Goal: Check status: Check status

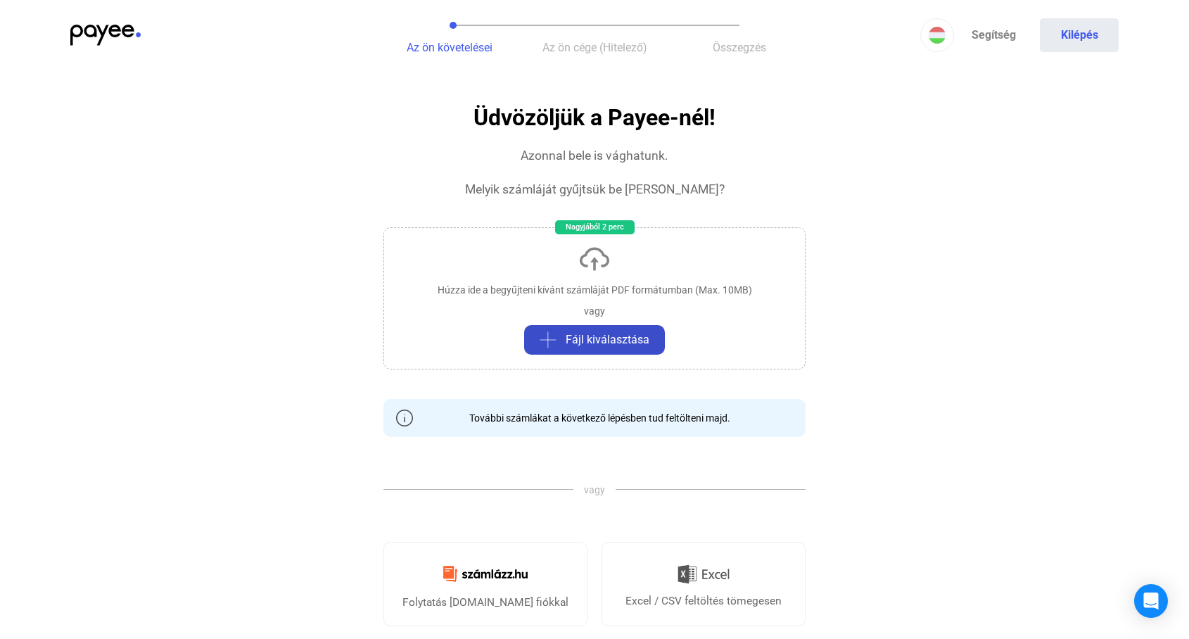
click at [598, 337] on span "Fájl kiválasztása" at bounding box center [608, 339] width 84 height 17
click at [445, 48] on span "Az ön követelései" at bounding box center [450, 47] width 86 height 13
click at [572, 51] on span "Az ön cége (Hitelező)" at bounding box center [595, 47] width 105 height 13
click at [740, 50] on span "Összegzés" at bounding box center [739, 47] width 53 height 13
click at [562, 157] on div "Azonnal bele is vághatunk." at bounding box center [595, 155] width 148 height 17
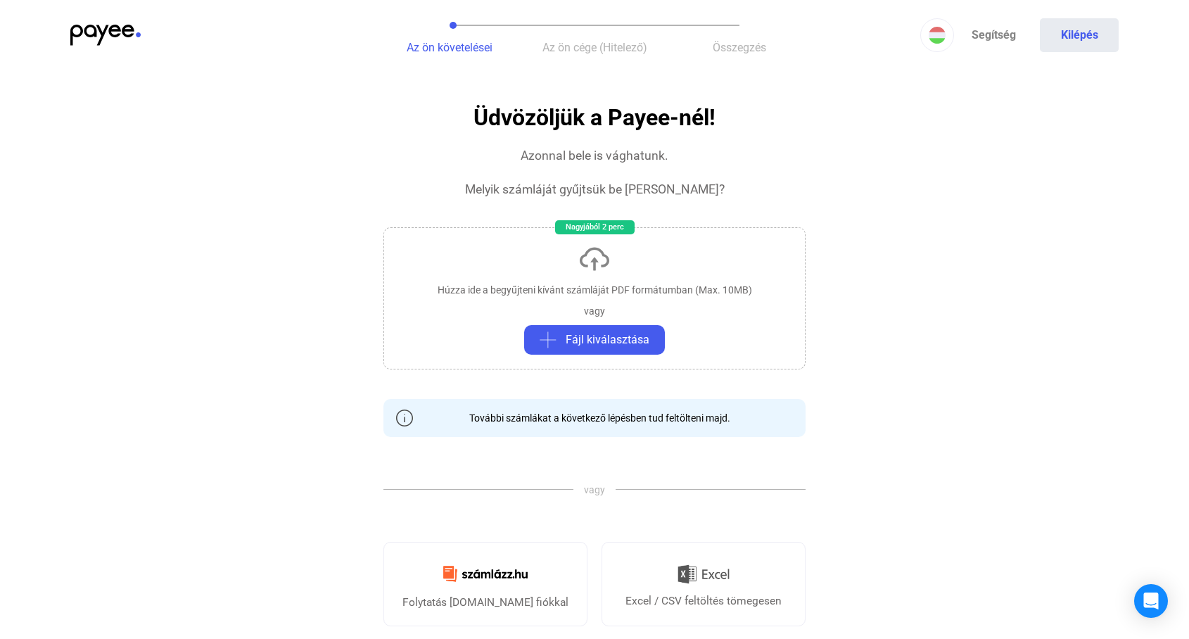
click at [564, 115] on h1 "Üdvözöljük a Payee-nél!" at bounding box center [595, 118] width 242 height 25
click at [460, 35] on button "Az ön követelései" at bounding box center [449, 35] width 145 height 70
click at [103, 31] on img at bounding box center [105, 35] width 70 height 21
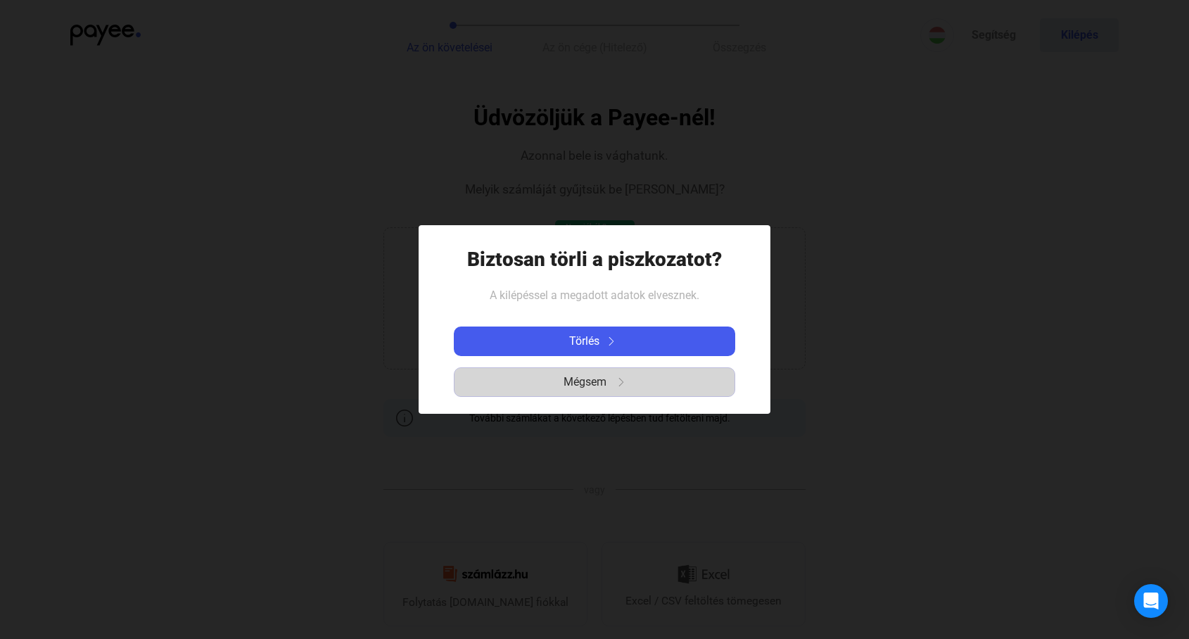
click at [583, 384] on span "Mégsem" at bounding box center [585, 382] width 43 height 17
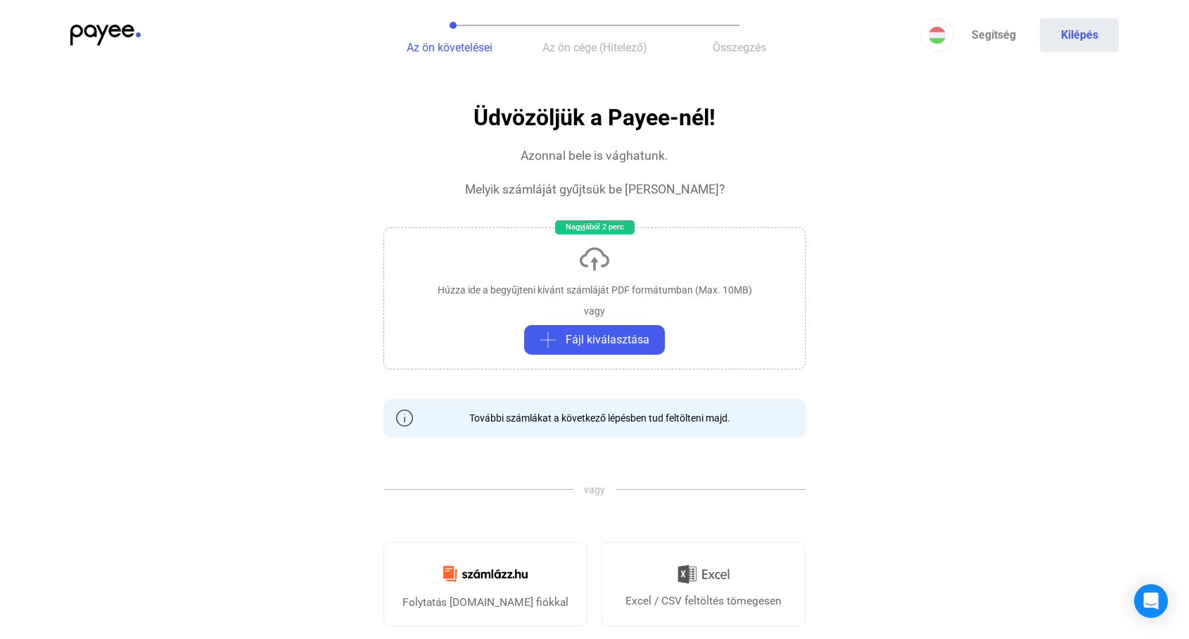
click at [101, 28] on img at bounding box center [105, 35] width 70 height 21
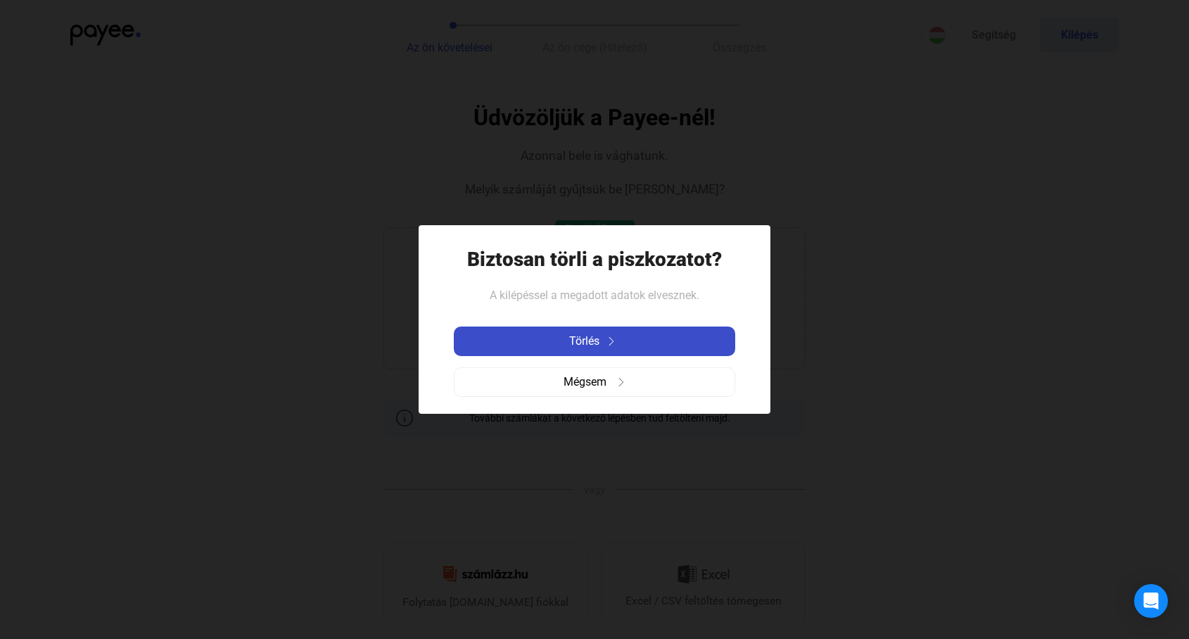
click at [530, 346] on div "Törlés" at bounding box center [594, 341] width 273 height 17
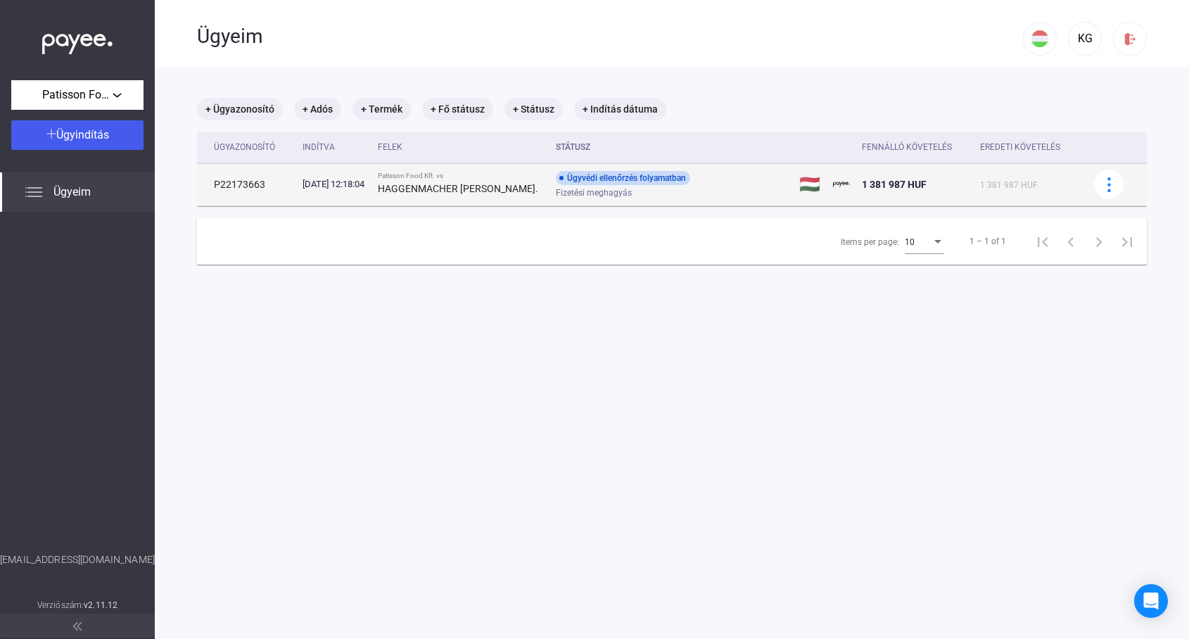
click at [471, 187] on strong "HAGGENMACHER [PERSON_NAME]." at bounding box center [458, 188] width 160 height 11
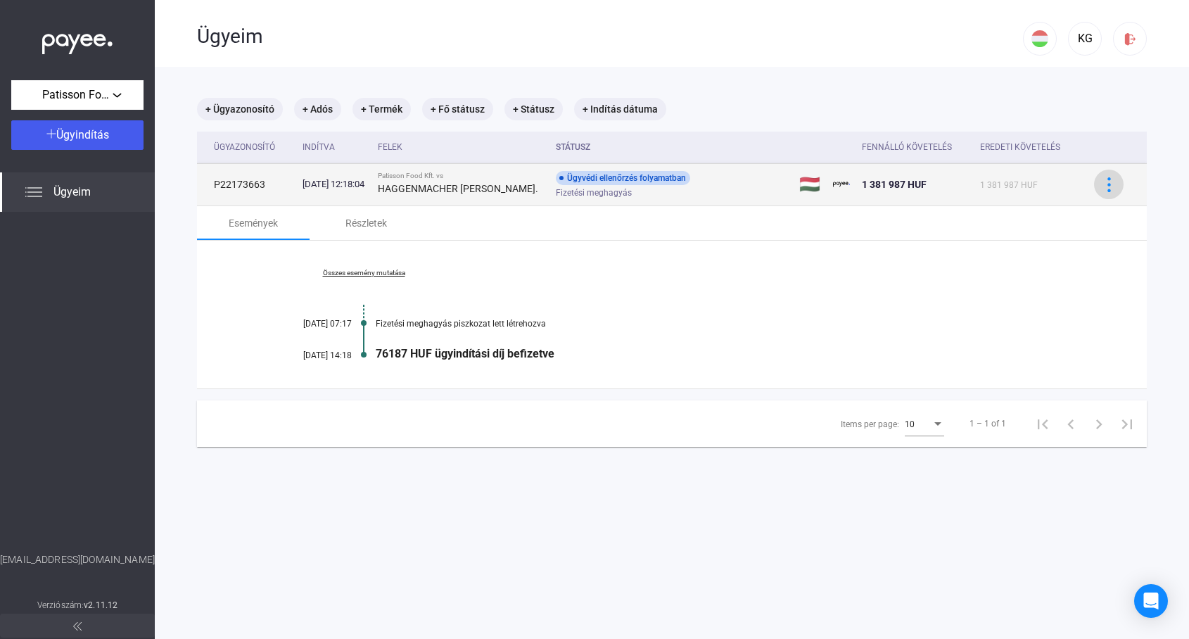
click at [1107, 182] on img at bounding box center [1109, 184] width 15 height 15
click at [1107, 182] on div at bounding box center [594, 319] width 1189 height 639
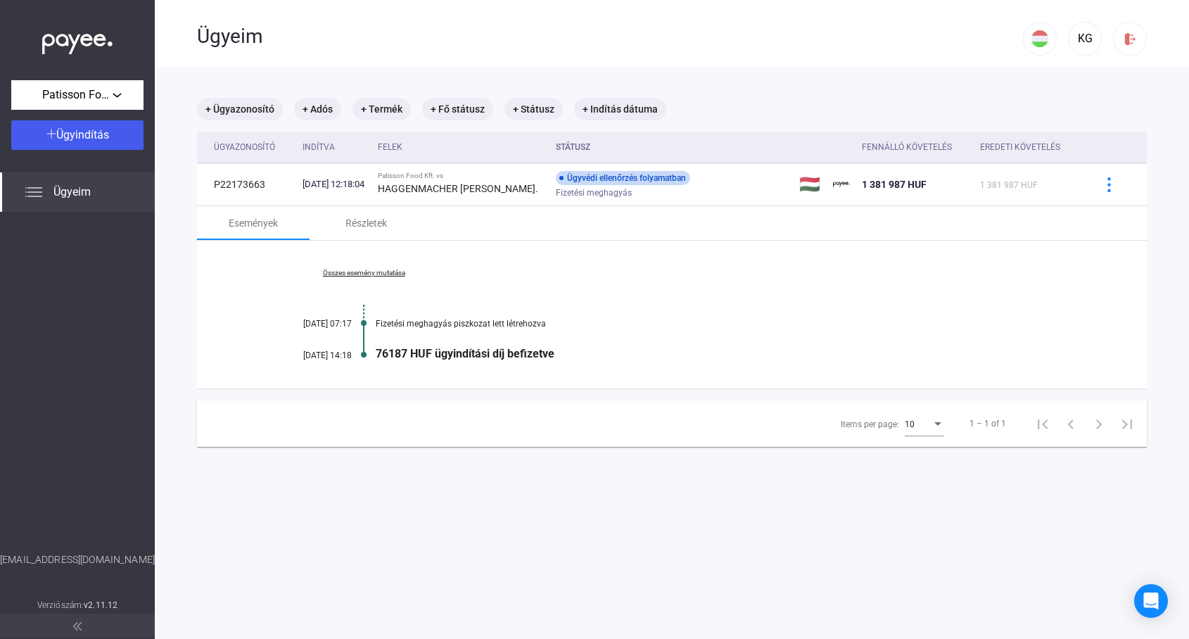
click at [736, 298] on div "Összes esemény mutatása [DATE] 07:17 Fizetési meghagyás piszkozat lett létrehoz…" at bounding box center [672, 315] width 950 height 148
click at [458, 352] on div "76187 HUF ügyindítási díj befizetve" at bounding box center [726, 353] width 701 height 13
click at [492, 319] on div "Fizetési meghagyás piszkozat lett létrehozva" at bounding box center [726, 324] width 701 height 10
click at [364, 322] on div at bounding box center [364, 323] width 6 height 11
click at [355, 271] on link "Összes esemény mutatása" at bounding box center [363, 273] width 193 height 8
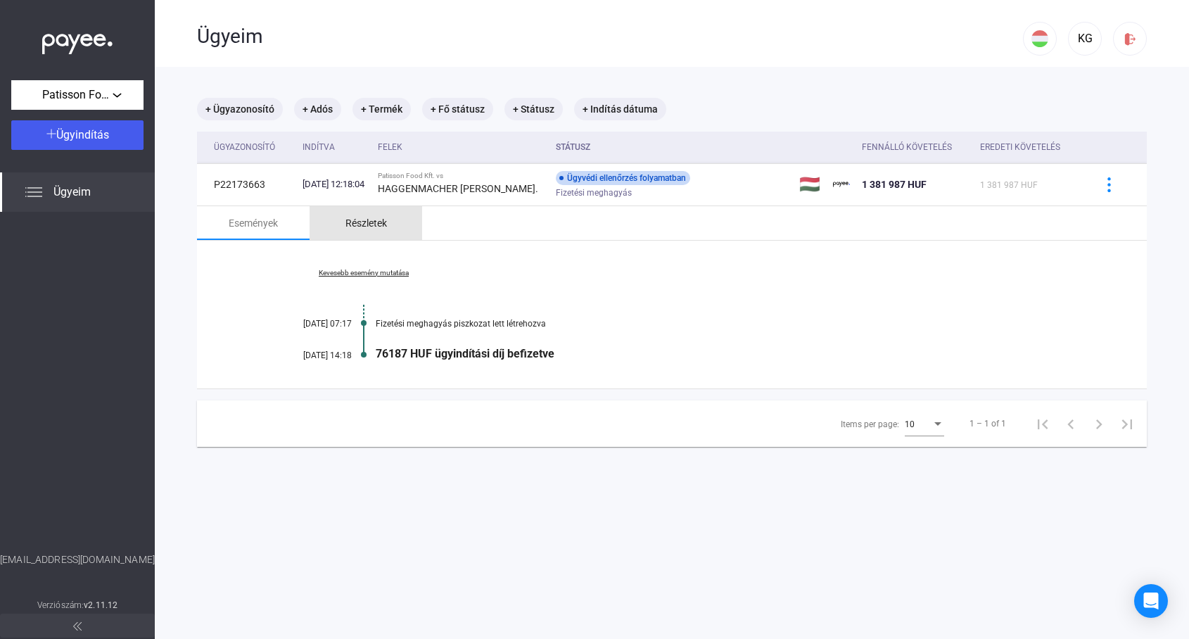
click at [363, 222] on div "Részletek" at bounding box center [367, 223] width 42 height 17
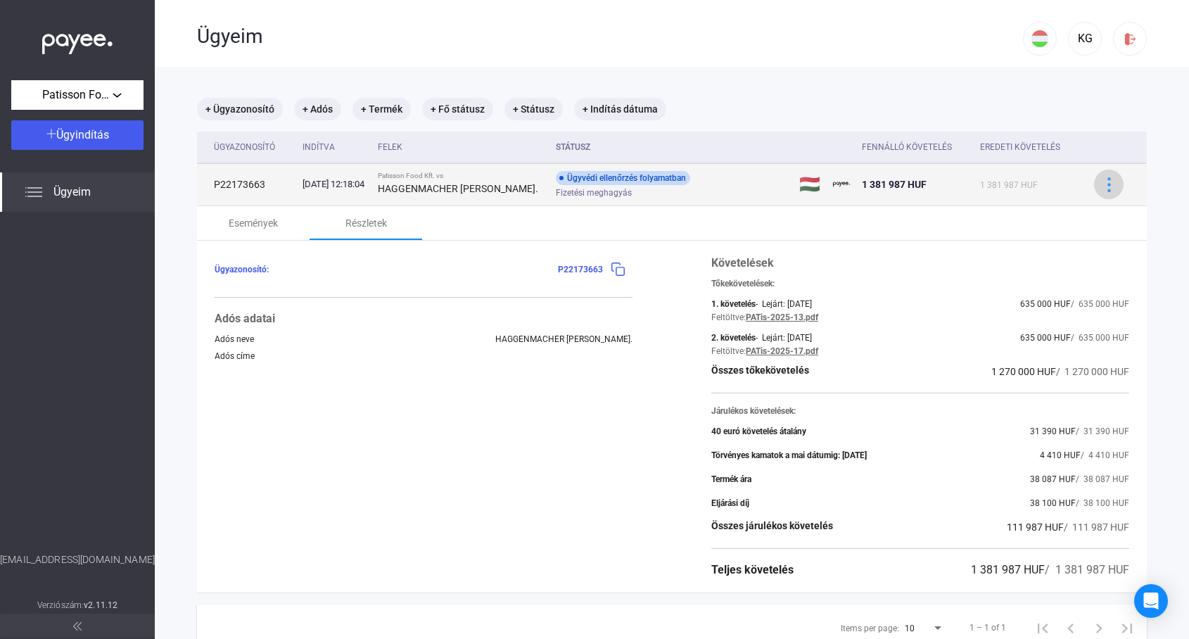
click at [1111, 185] on img at bounding box center [1109, 184] width 15 height 15
click at [1111, 185] on div at bounding box center [594, 319] width 1189 height 639
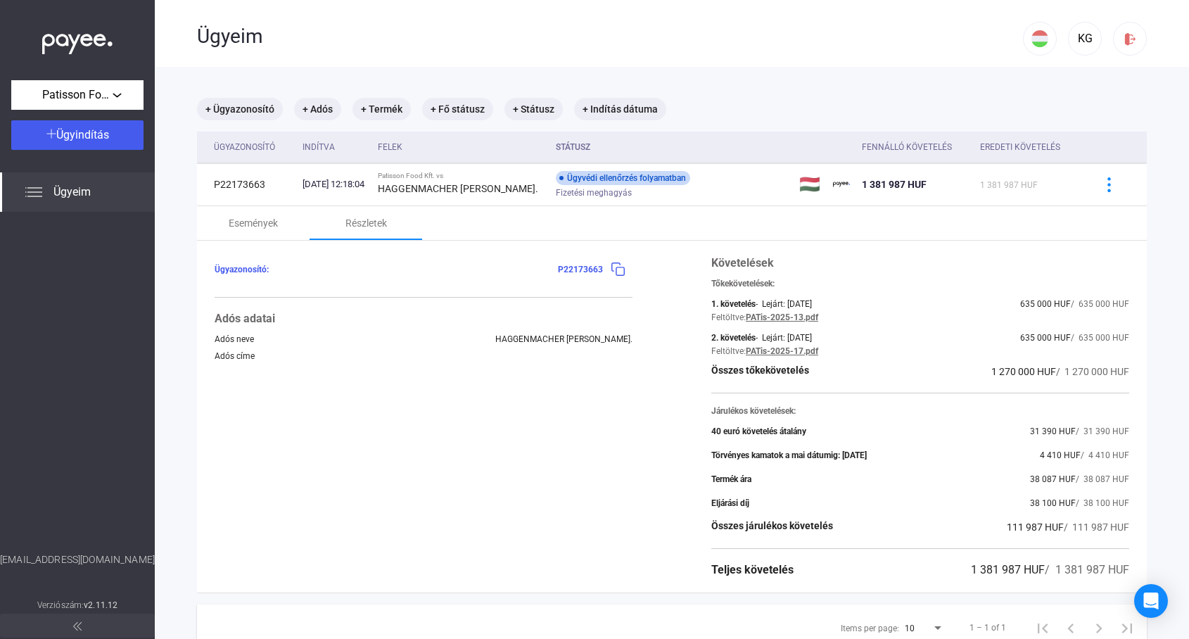
click at [571, 267] on span "P22173663" at bounding box center [580, 270] width 45 height 10
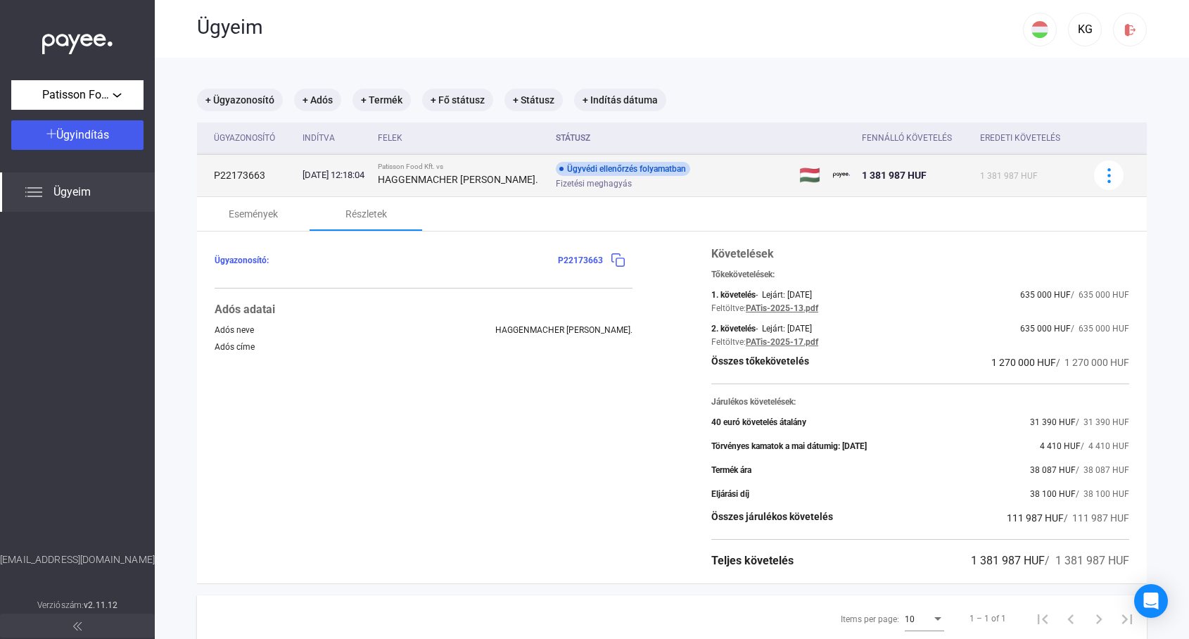
click at [464, 177] on strong "HAGGENMACHER [PERSON_NAME]." at bounding box center [458, 179] width 160 height 11
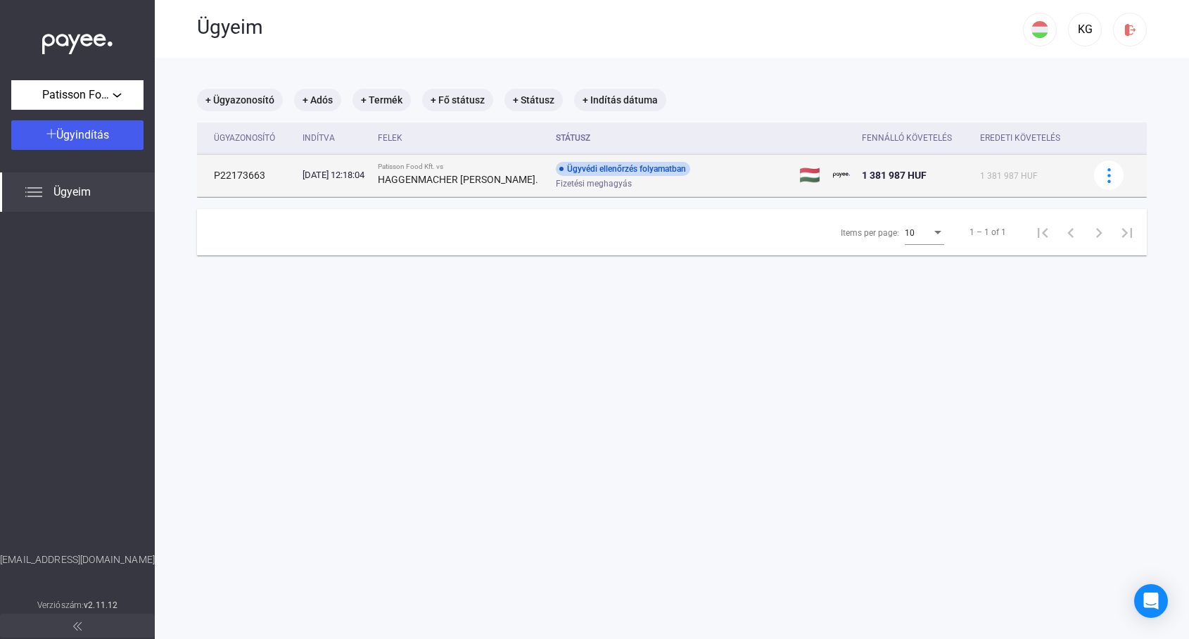
click at [464, 177] on strong "HAGGENMACHER [PERSON_NAME]." at bounding box center [458, 179] width 160 height 11
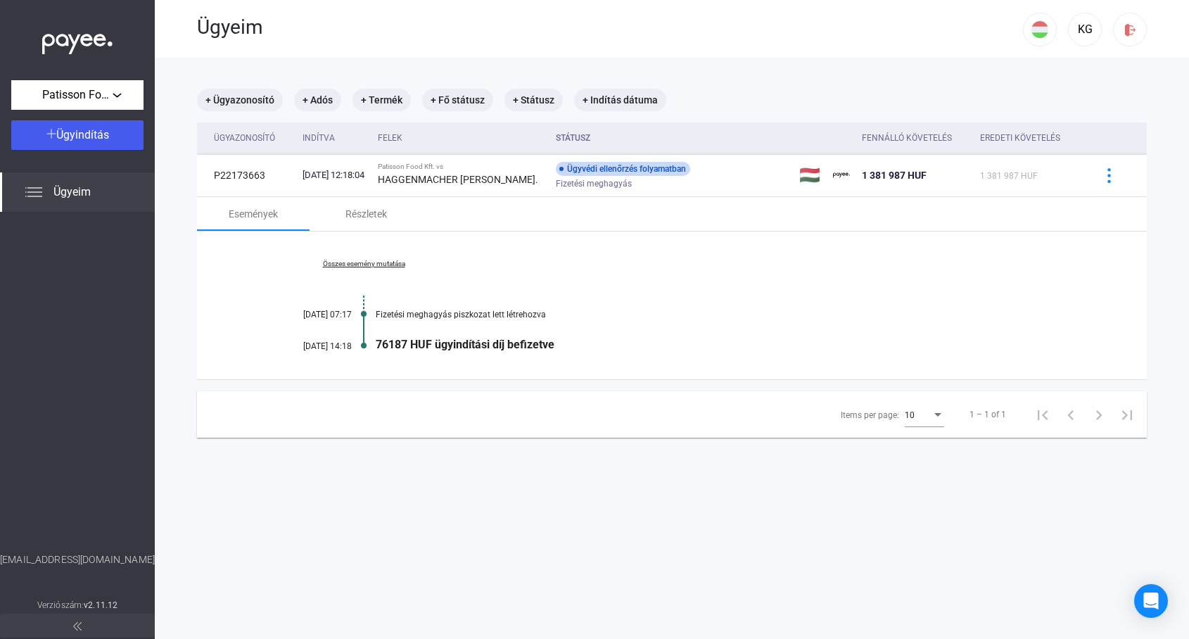
click at [72, 198] on span "Ügyeim" at bounding box center [71, 192] width 37 height 17
click at [540, 101] on mat-chip "+ Státusz" at bounding box center [534, 100] width 58 height 23
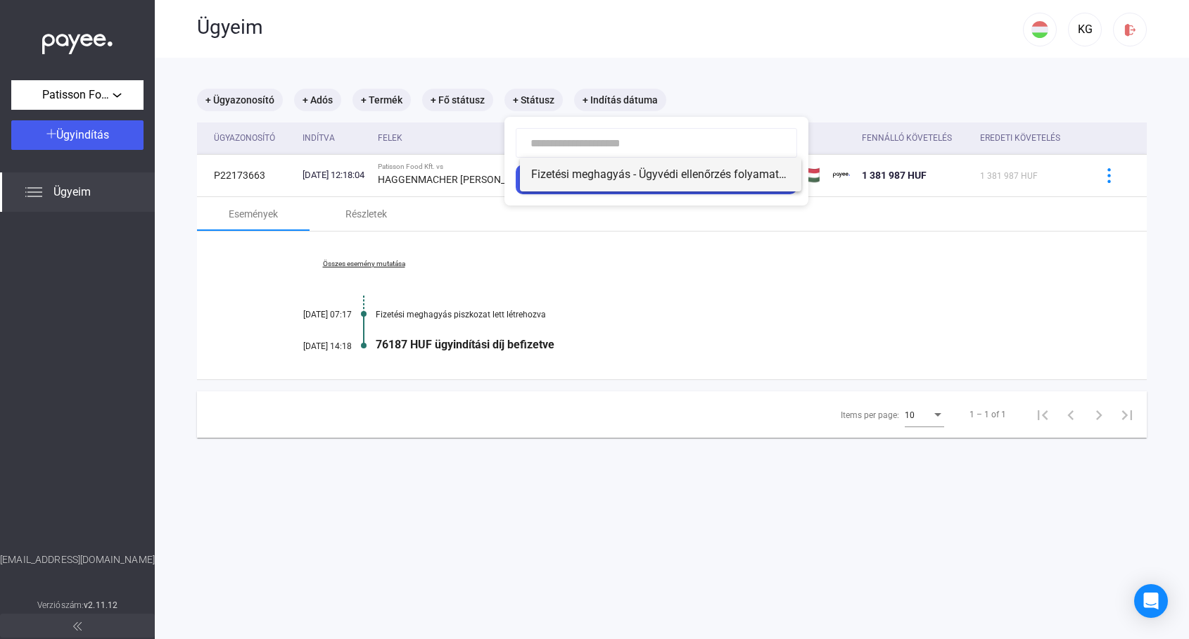
click at [562, 172] on span "Fizetési meghagyás - Ügyvédi ellenőrzés folyamatban" at bounding box center [660, 174] width 259 height 17
type input "**********"
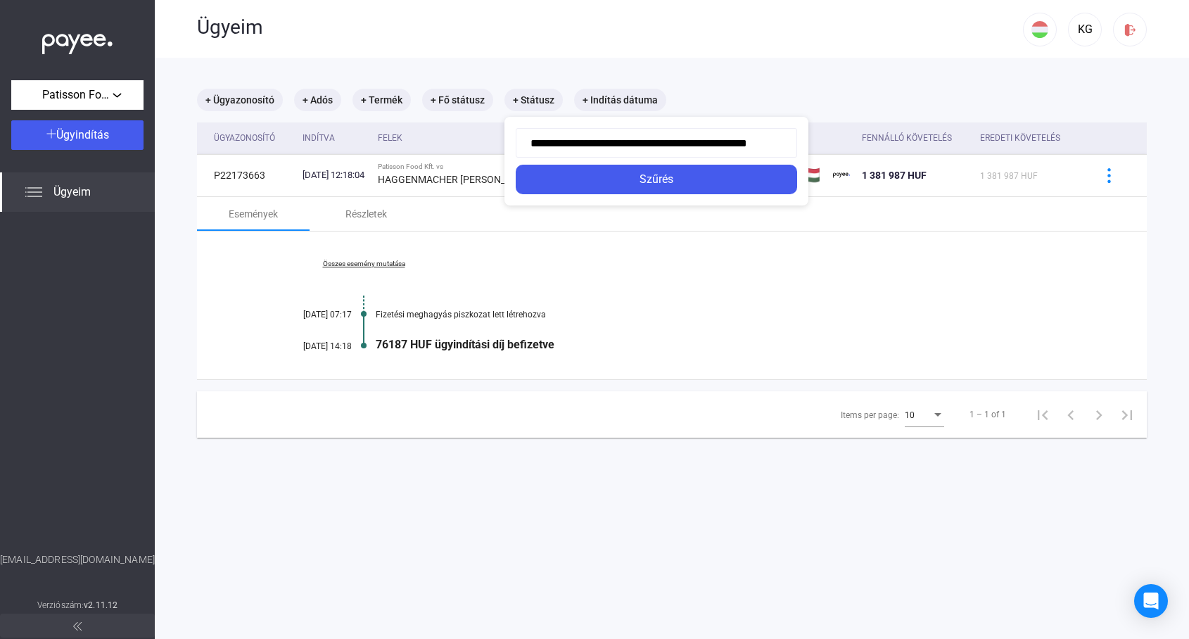
click at [614, 141] on input "**********" at bounding box center [657, 143] width 282 height 30
click at [477, 70] on div at bounding box center [594, 319] width 1189 height 639
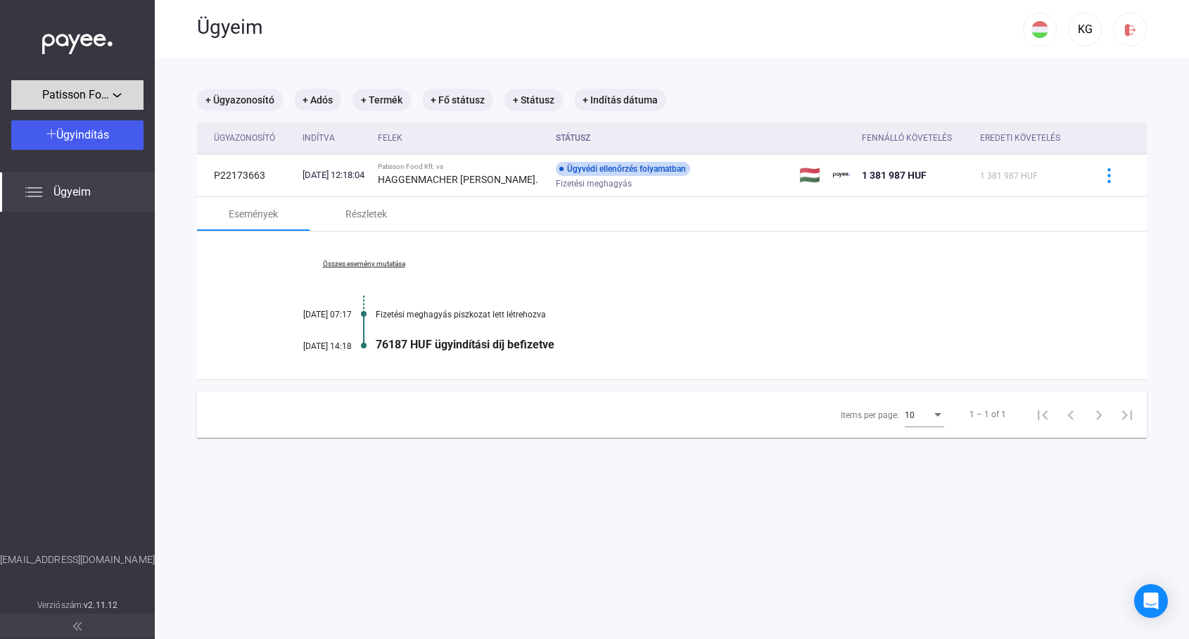
click at [120, 90] on div "Patisson Food Kft." at bounding box center [77, 96] width 124 height 18
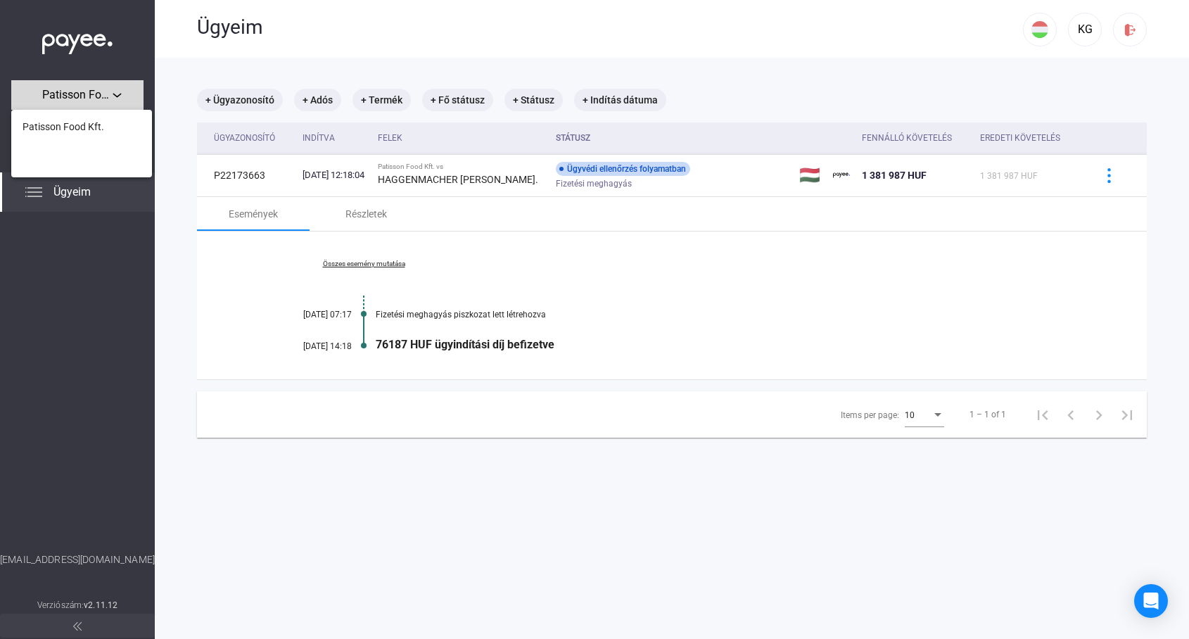
click at [120, 90] on div at bounding box center [594, 319] width 1189 height 639
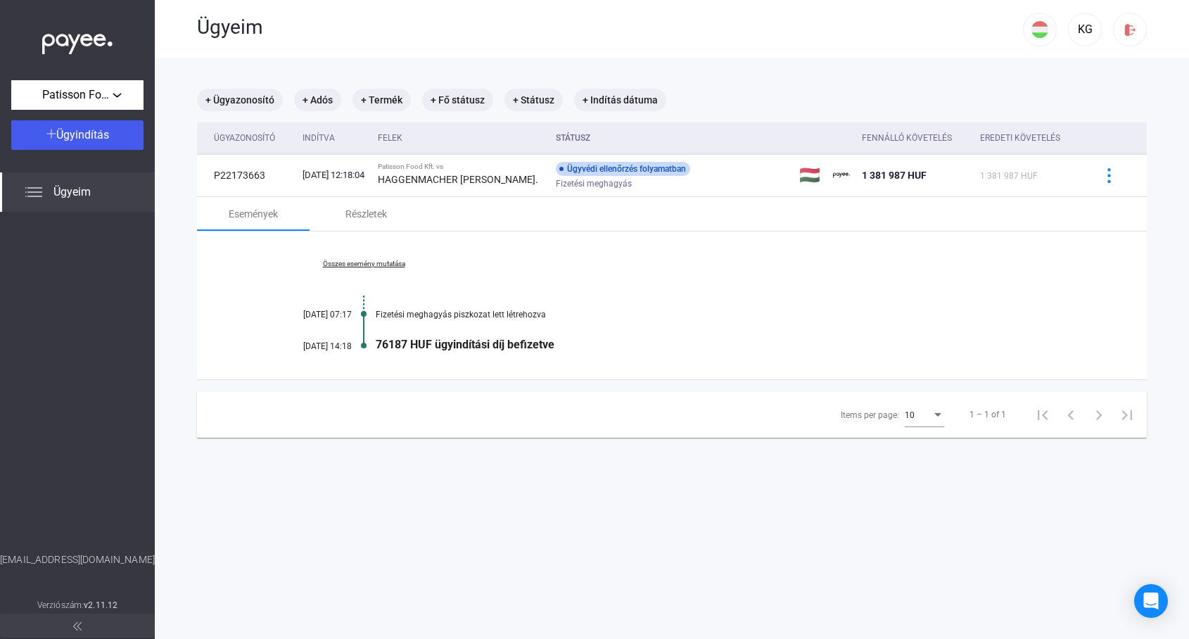
click at [388, 36] on div "Ügyeim" at bounding box center [610, 27] width 826 height 24
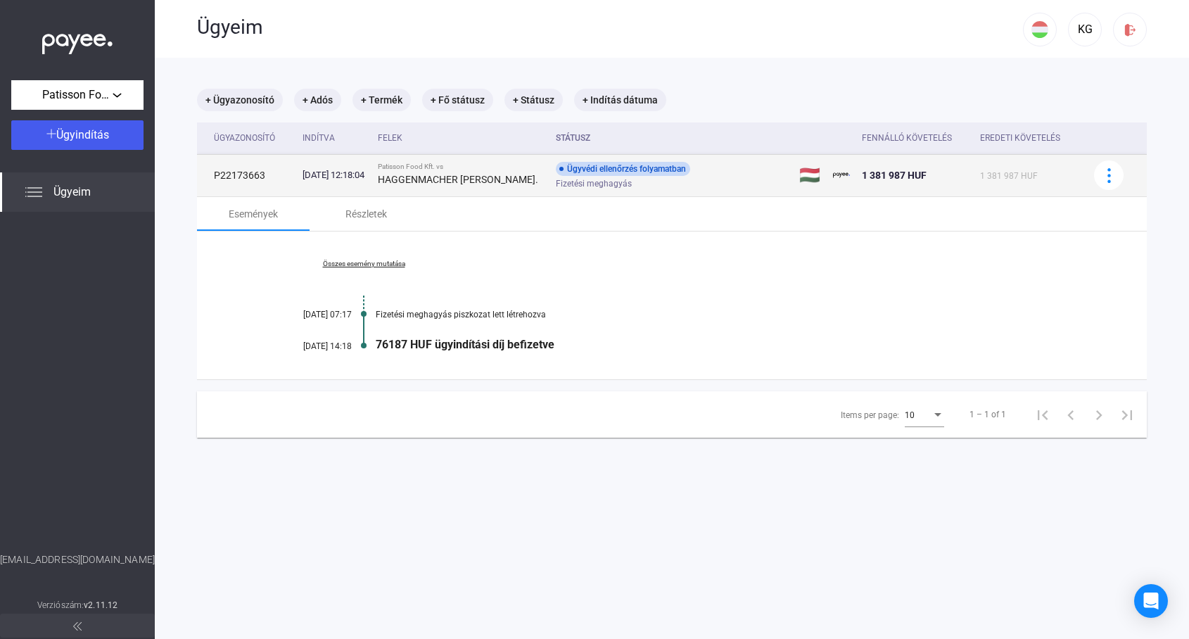
click at [462, 180] on strong "HAGGENMACHER [PERSON_NAME]." at bounding box center [458, 179] width 160 height 11
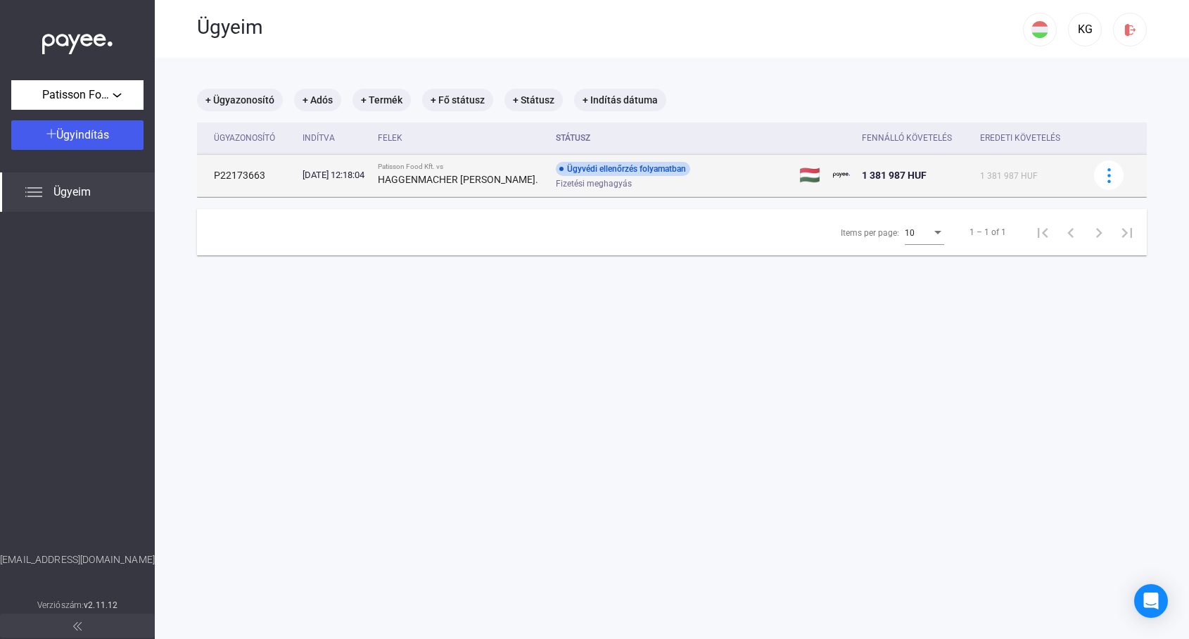
click at [462, 180] on strong "HAGGENMACHER [PERSON_NAME]." at bounding box center [458, 179] width 160 height 11
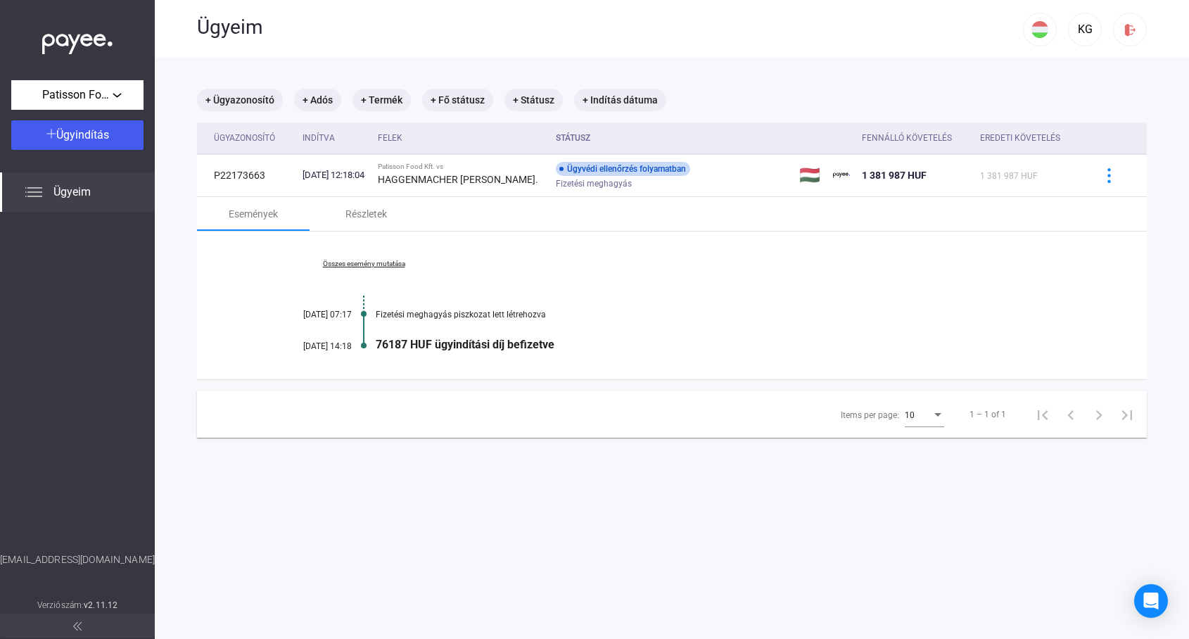
click at [675, 245] on div "Összes esemény mutatása [DATE] 07:17 Fizetési meghagyás piszkozat lett létrehoz…" at bounding box center [672, 306] width 950 height 148
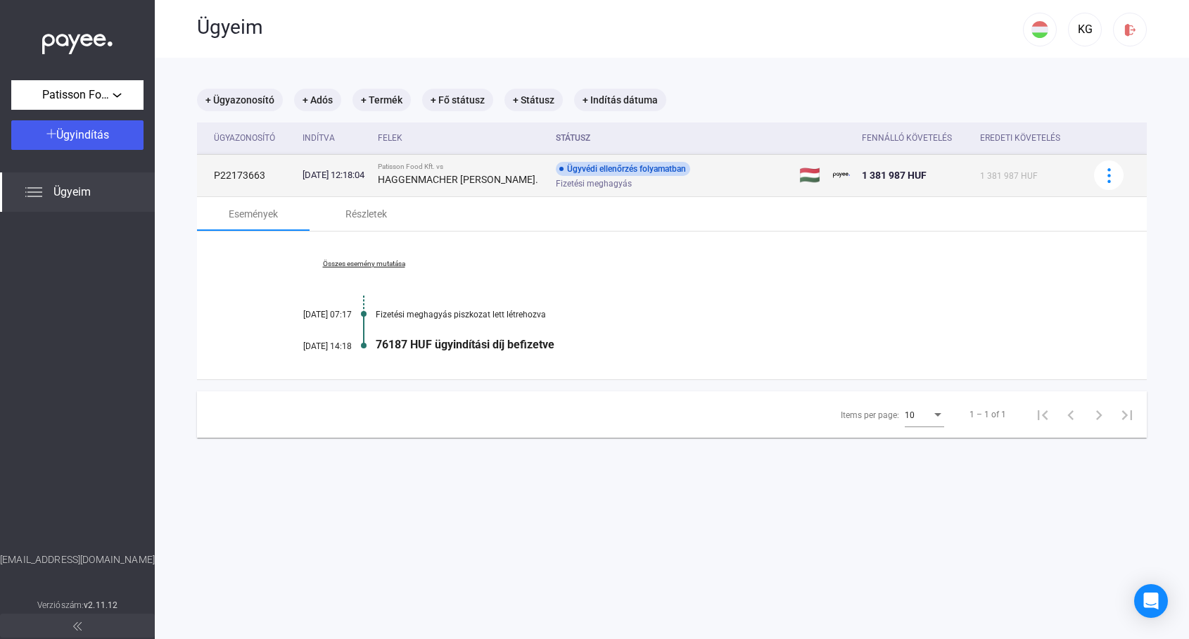
click at [633, 170] on div "Ügyvédi ellenőrzés folyamatban" at bounding box center [623, 169] width 134 height 14
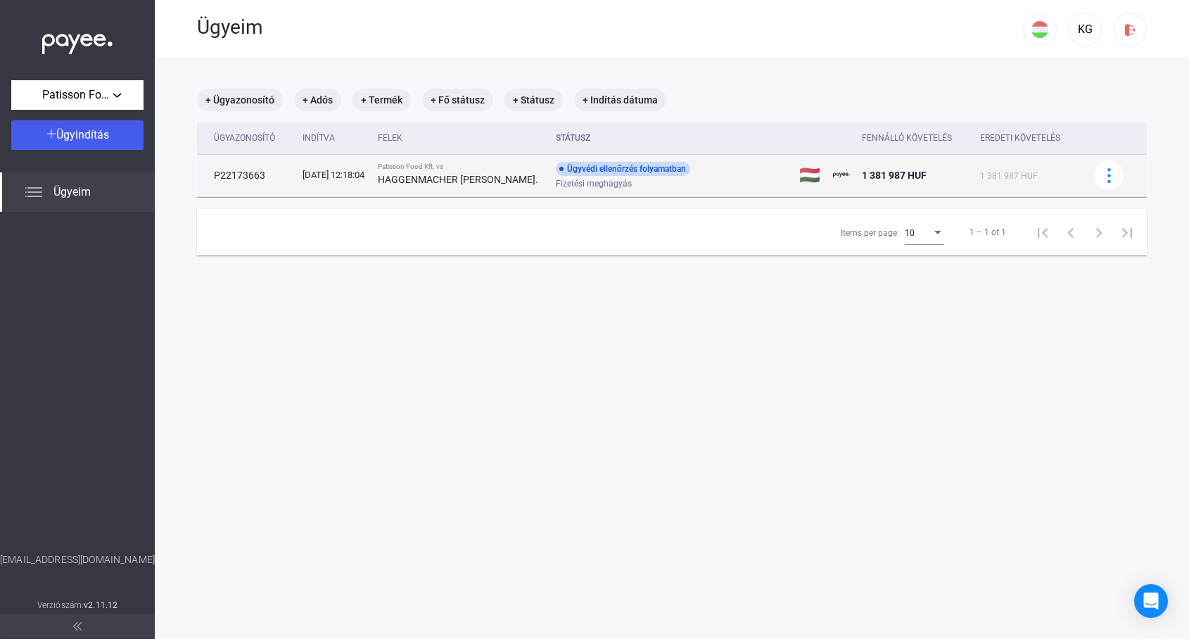
click at [633, 170] on div "Ügyvédi ellenőrzés folyamatban" at bounding box center [623, 169] width 134 height 14
